Goal: Transaction & Acquisition: Purchase product/service

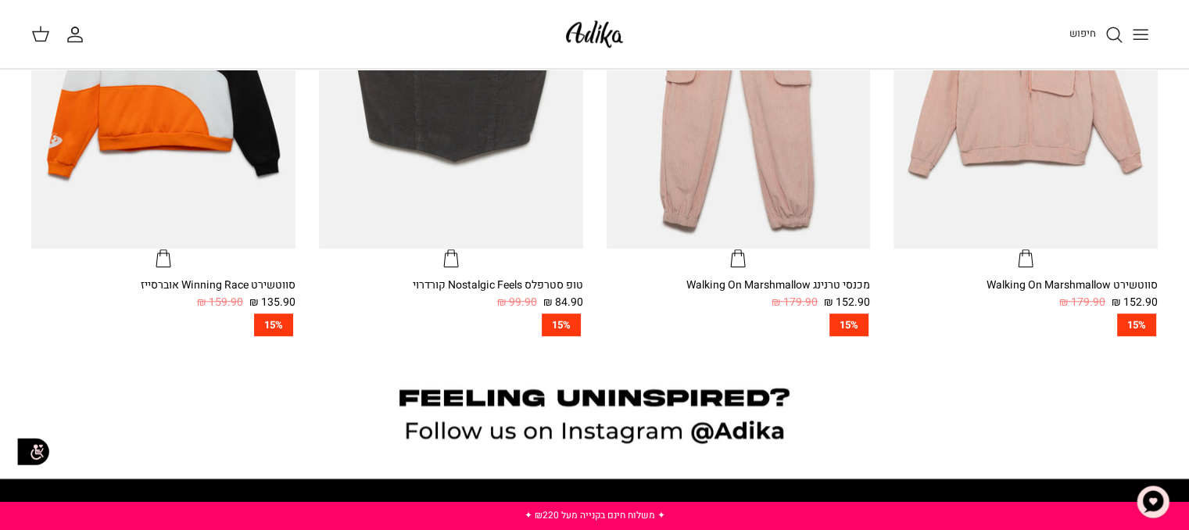
scroll to position [1164, 0]
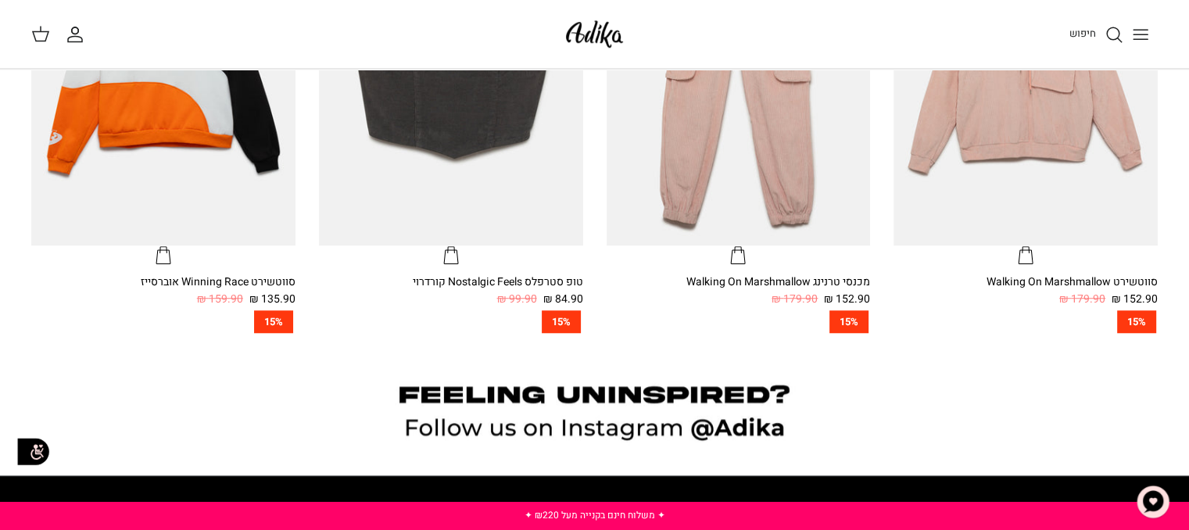
click at [1135, 30] on icon "Toggle menu" at bounding box center [1140, 34] width 19 height 19
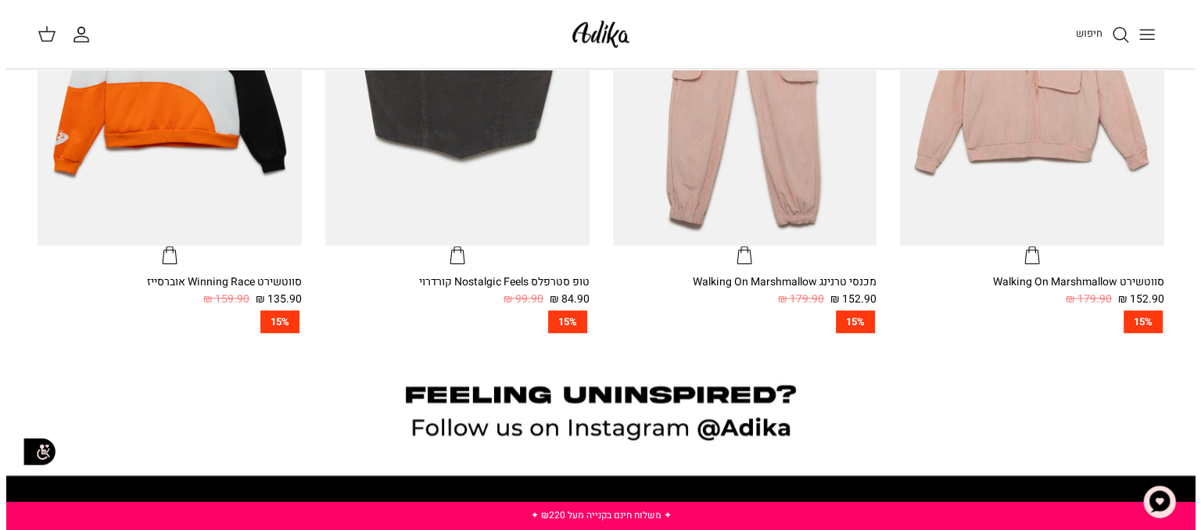
scroll to position [1167, 0]
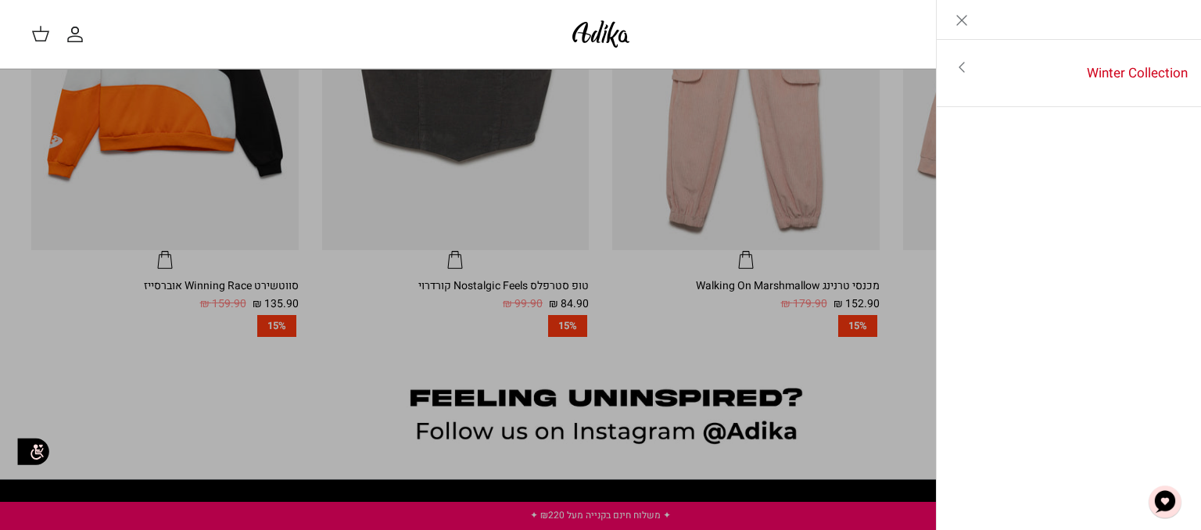
click at [957, 17] on icon "Close" at bounding box center [961, 20] width 19 height 19
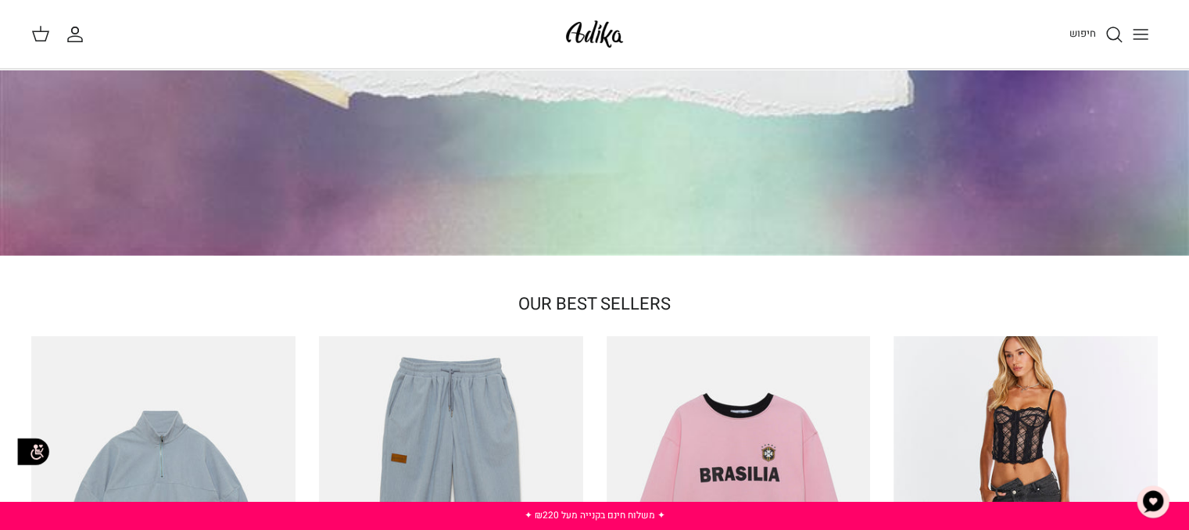
scroll to position [241, 0]
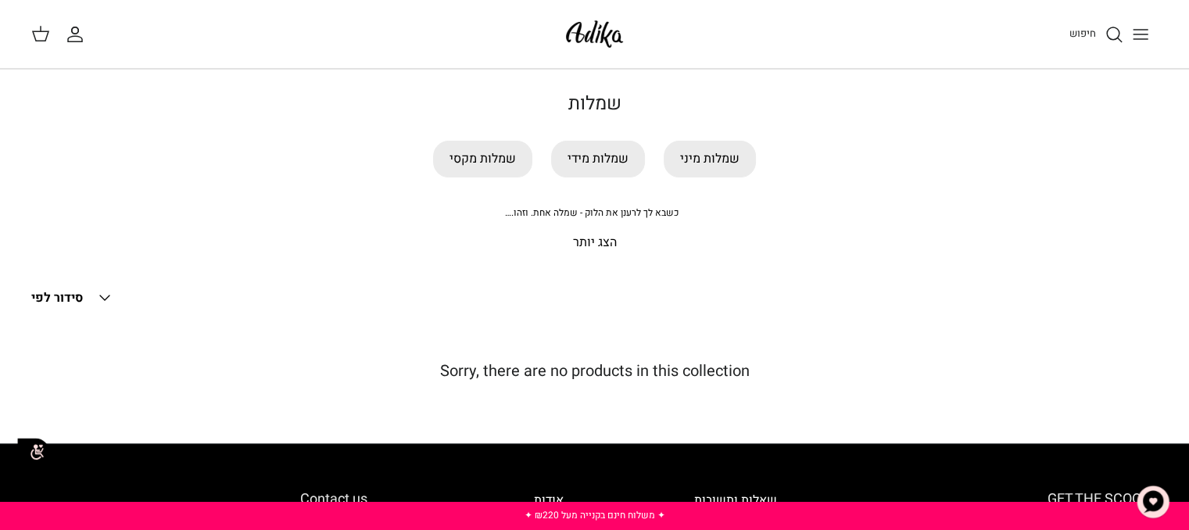
click at [593, 238] on p "הצג יותר" at bounding box center [595, 243] width 1095 height 20
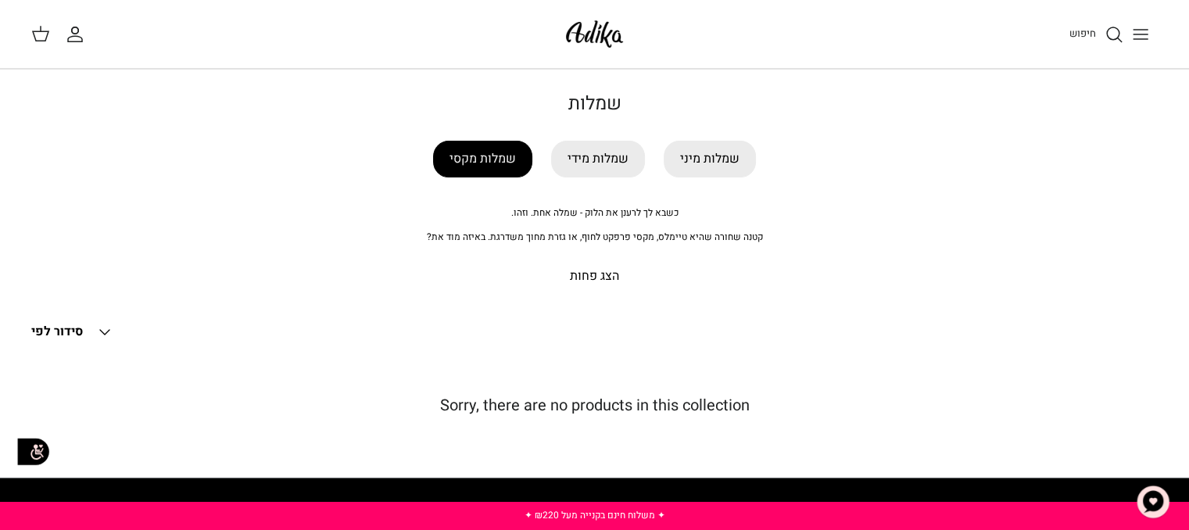
click at [500, 172] on link "שמלות מקסי" at bounding box center [482, 159] width 99 height 37
